Goal: Transaction & Acquisition: Purchase product/service

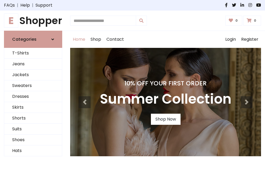
click at [132, 85] on h4 "10% Off Your First Order" at bounding box center [166, 83] width 132 height 7
click at [165, 119] on link "Shop Now" at bounding box center [166, 119] width 30 height 11
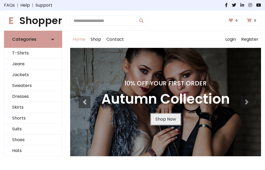
click at [165, 119] on link "Shop Now" at bounding box center [166, 119] width 30 height 11
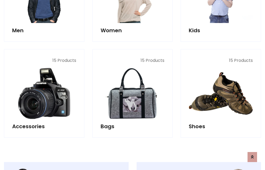
scroll to position [528, 0]
